Goal: Check status

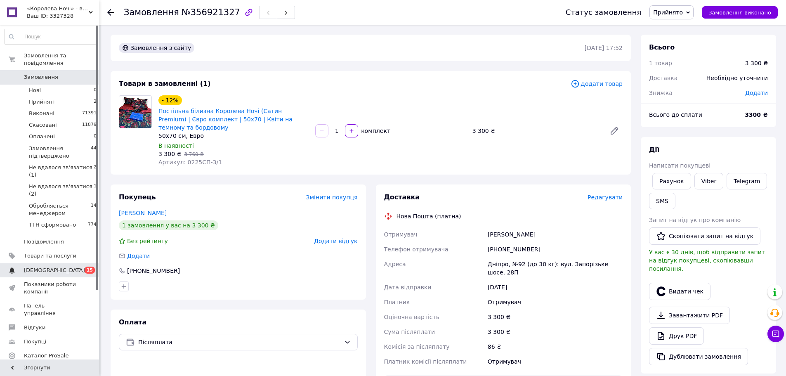
click at [44, 267] on span "[DEMOGRAPHIC_DATA]" at bounding box center [54, 270] width 61 height 7
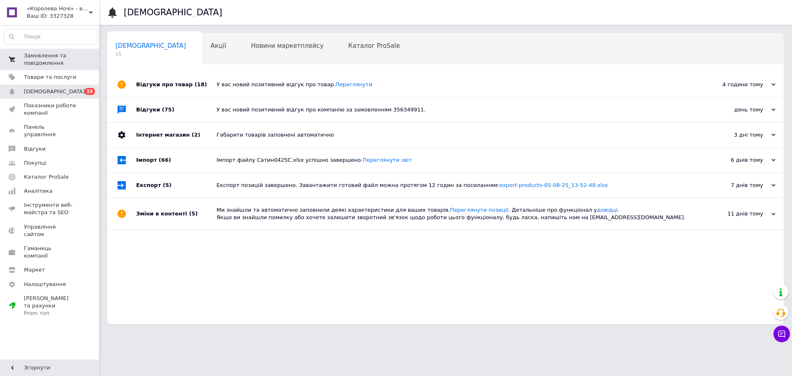
click at [56, 60] on span "Замовлення та повідомлення" at bounding box center [50, 59] width 52 height 15
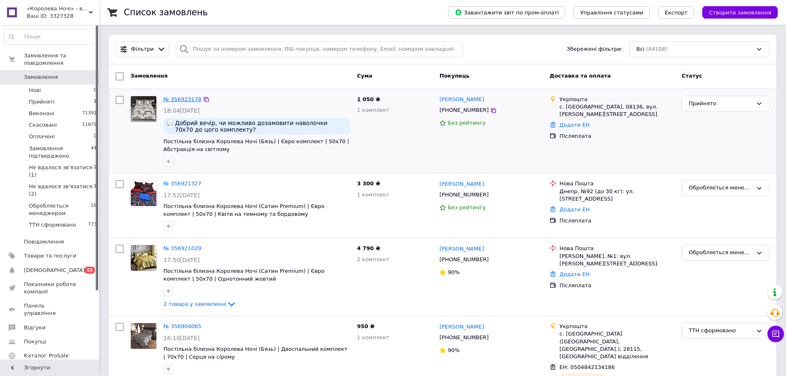
click at [176, 99] on link "№ 356923178" at bounding box center [182, 99] width 38 height 6
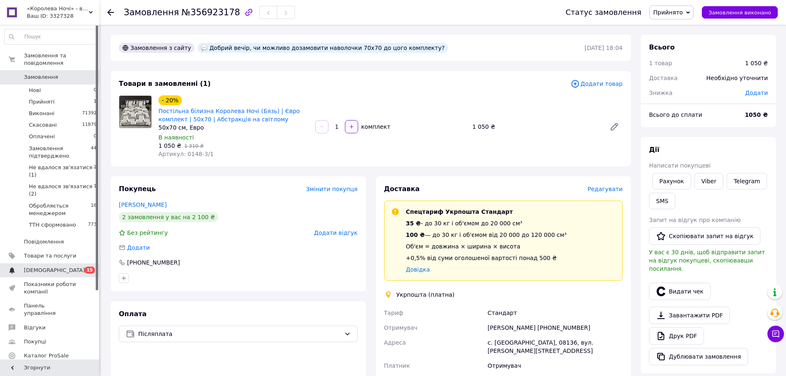
click at [37, 267] on span "[DEMOGRAPHIC_DATA]" at bounding box center [54, 270] width 61 height 7
